Goal: Check status: Check status

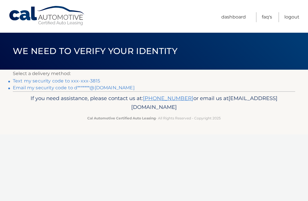
click at [57, 79] on link "Text my security code to xxx-xxx-3815" at bounding box center [56, 80] width 87 height 5
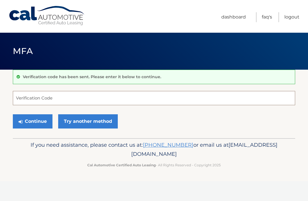
click at [34, 100] on input "Verification Code" at bounding box center [154, 98] width 282 height 14
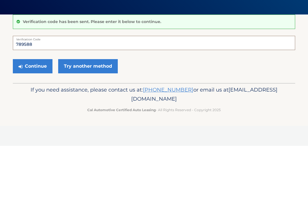
type input "789588"
click at [30, 115] on button "Continue" at bounding box center [33, 122] width 40 height 14
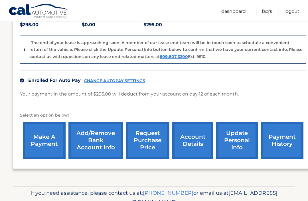
scroll to position [138, 0]
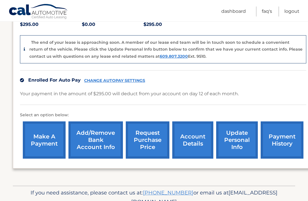
click at [257, 159] on div "lease account #44455536977 vehicle 2023 Hyundai TUCSON name DAVID PERFIT vin 5N…" at bounding box center [163, 74] width 300 height 189
click at [281, 131] on link "payment history" at bounding box center [281, 140] width 43 height 37
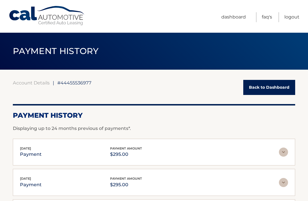
click at [275, 88] on link "Back to Dashboard" at bounding box center [269, 87] width 52 height 15
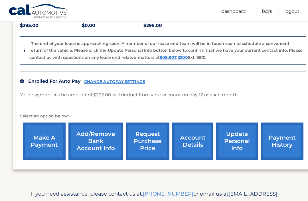
scroll to position [138, 0]
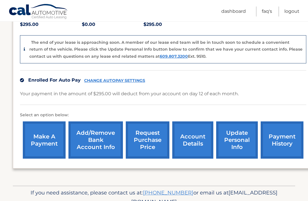
click at [191, 132] on link "account details" at bounding box center [192, 140] width 41 height 37
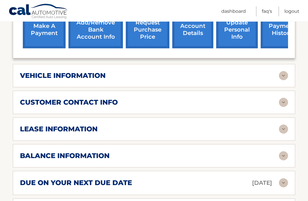
scroll to position [222, 0]
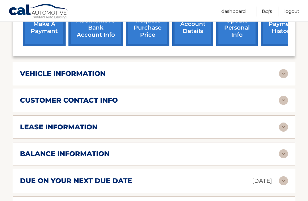
click at [283, 123] on img at bounding box center [283, 127] width 9 height 9
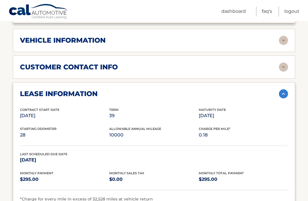
scroll to position [255, 0]
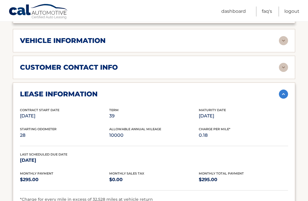
click at [285, 90] on img at bounding box center [283, 94] width 9 height 9
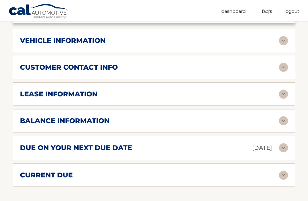
click at [281, 116] on img at bounding box center [283, 120] width 9 height 9
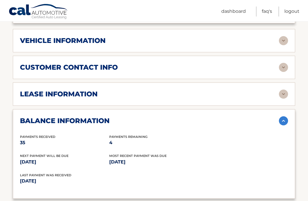
click at [283, 116] on img at bounding box center [283, 120] width 9 height 9
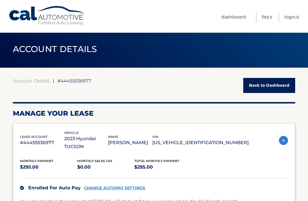
scroll to position [0, 0]
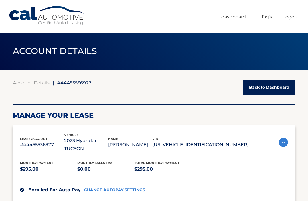
click at [295, 18] on link "Logout" at bounding box center [291, 17] width 15 height 10
